Goal: Task Accomplishment & Management: Complete application form

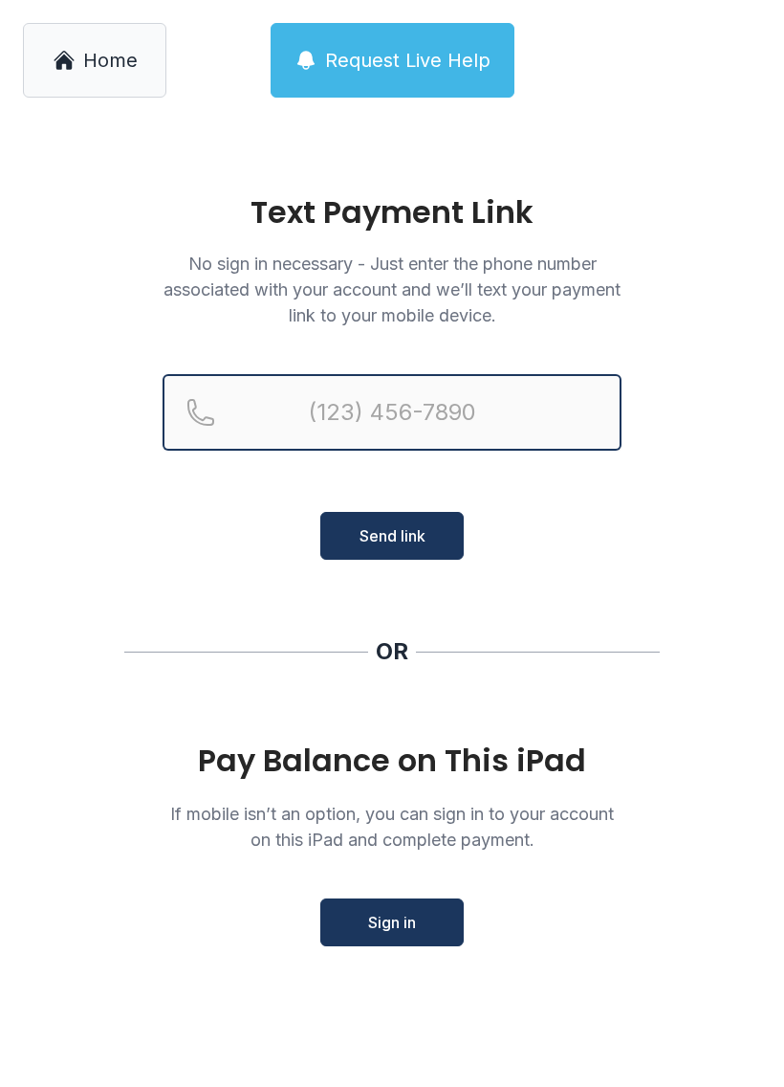
click at [516, 406] on input "Reservation phone number" at bounding box center [392, 412] width 459 height 77
type input "[PHONE_NUMBER]"
click at [392, 536] on button "Send link" at bounding box center [392, 536] width 144 height 48
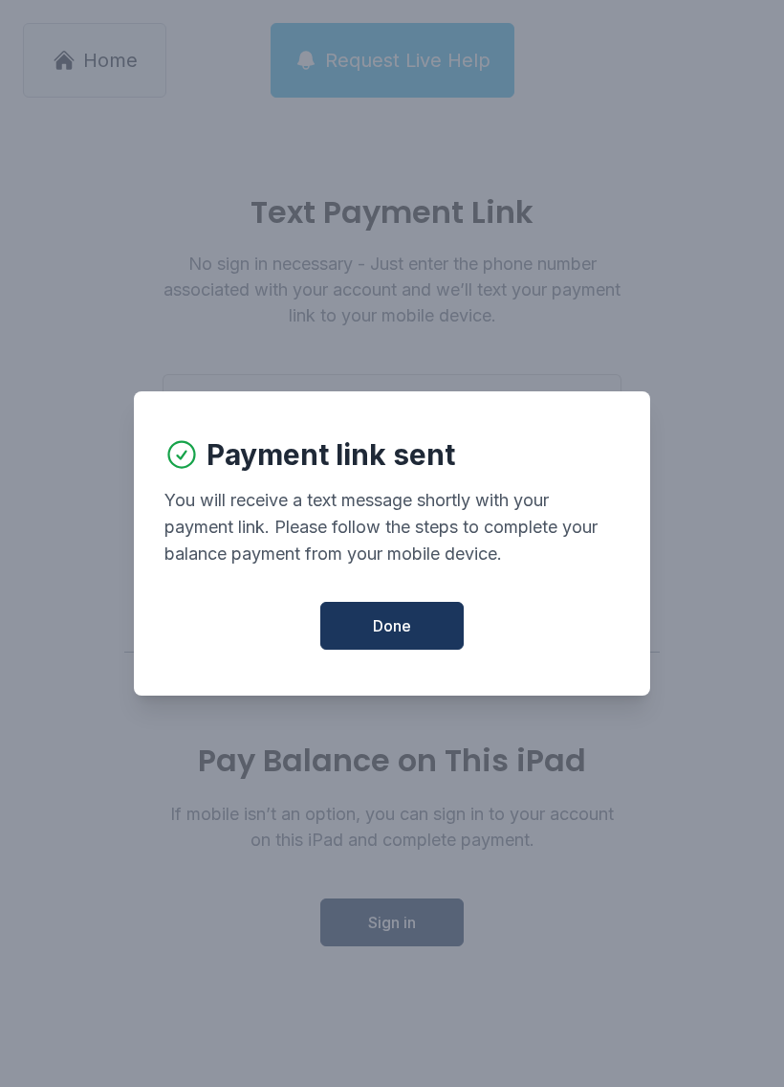
click at [410, 533] on div "You will receive a text message shortly with your payment link. Please follow t…" at bounding box center [392, 527] width 455 height 80
click at [417, 626] on button "Done" at bounding box center [392, 626] width 144 height 48
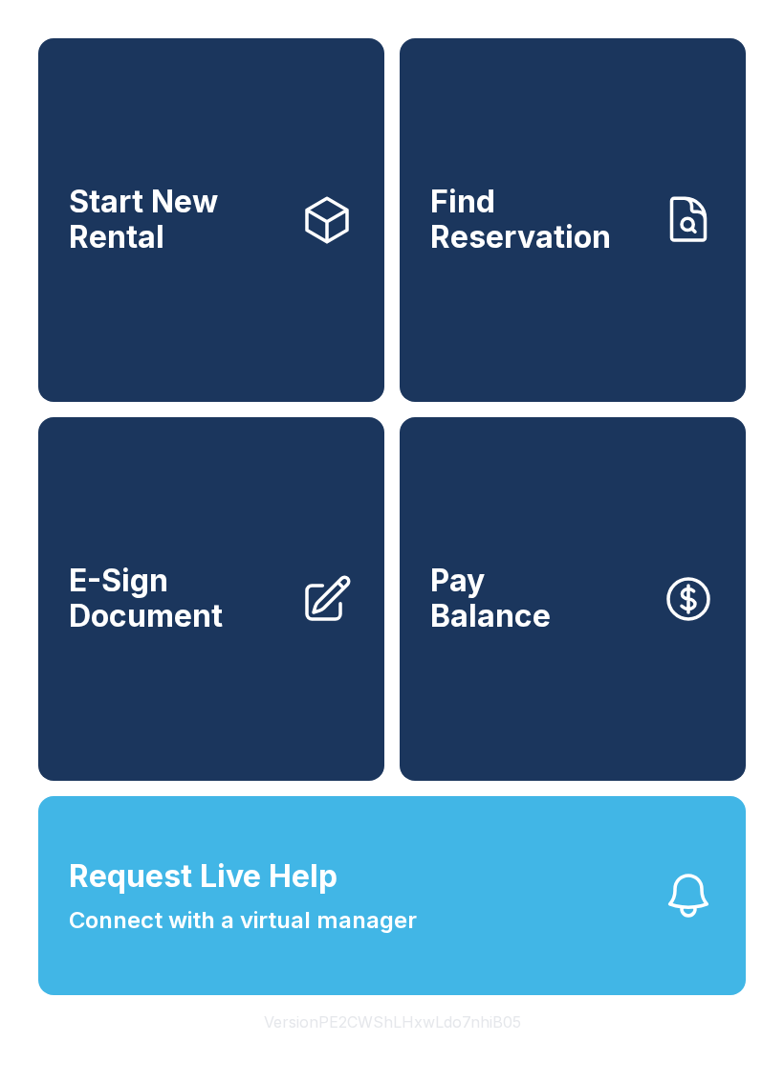
click at [201, 633] on span "E-Sign Document" at bounding box center [177, 598] width 216 height 70
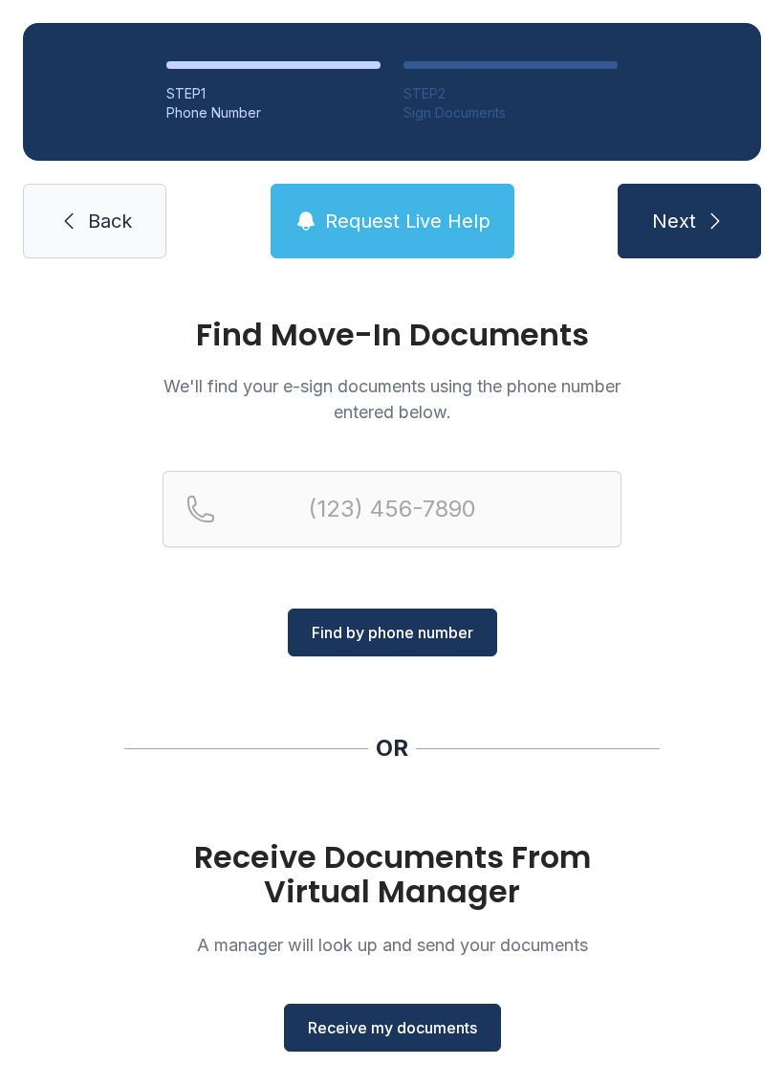
click at [704, 217] on icon "submit" at bounding box center [715, 221] width 23 height 23
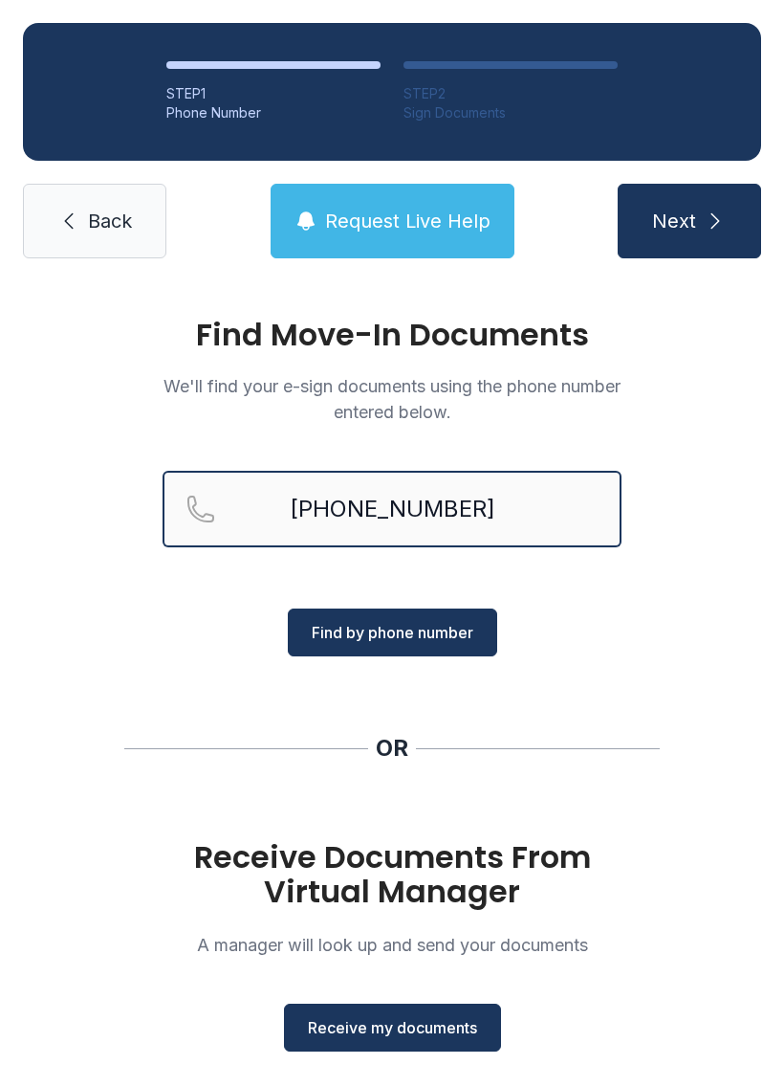
type input "[PHONE_NUMBER]"
click at [453, 636] on span "Find by phone number" at bounding box center [393, 632] width 162 height 23
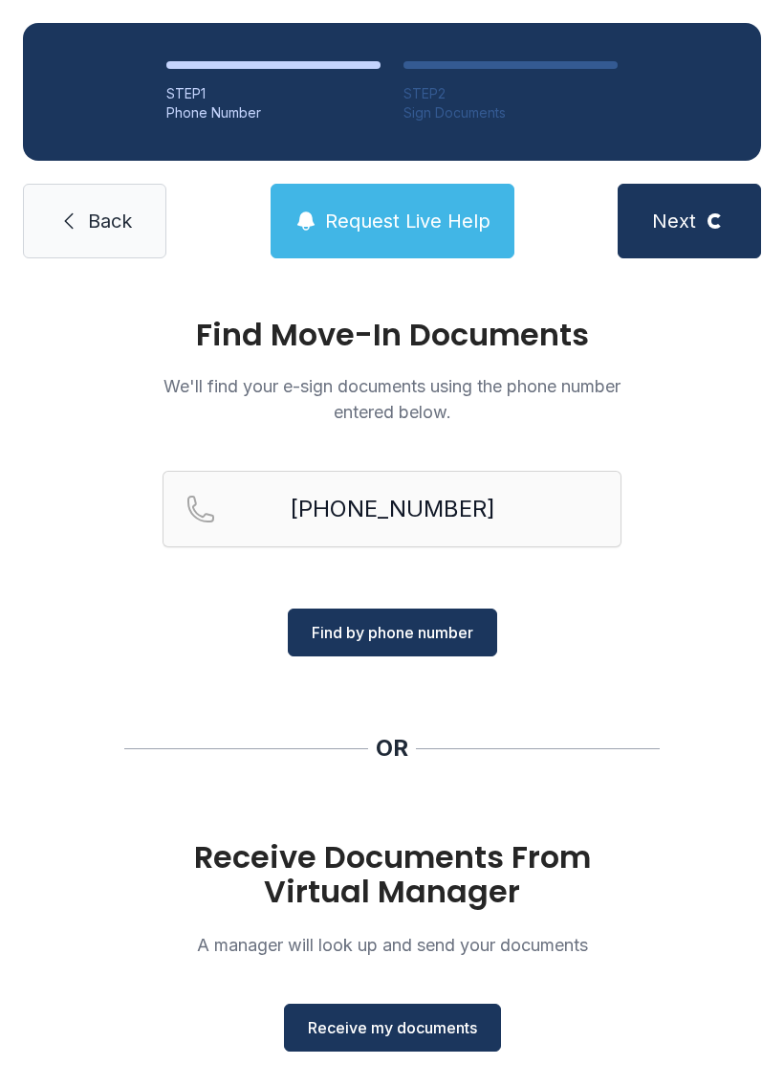
click at [412, 1020] on span "Receive my documents" at bounding box center [392, 1027] width 169 height 23
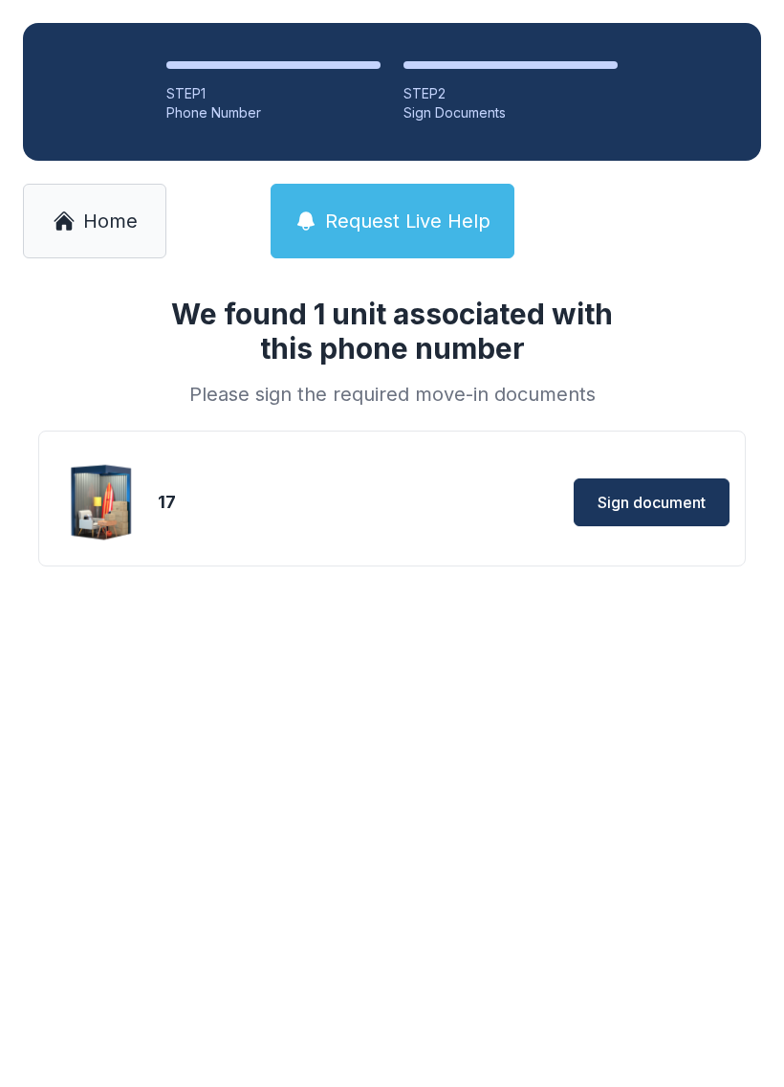
click at [652, 495] on span "Sign document" at bounding box center [652, 502] width 108 height 23
click at [92, 211] on span "Home" at bounding box center [110, 221] width 55 height 27
